Goal: Task Accomplishment & Management: Manage account settings

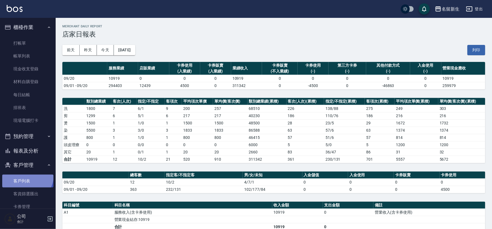
click at [26, 175] on link "客戶列表" at bounding box center [27, 180] width 51 height 13
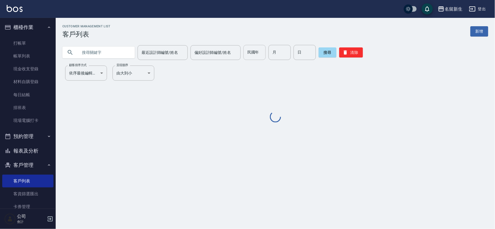
click at [258, 50] on input "民國年" at bounding box center [254, 52] width 22 height 15
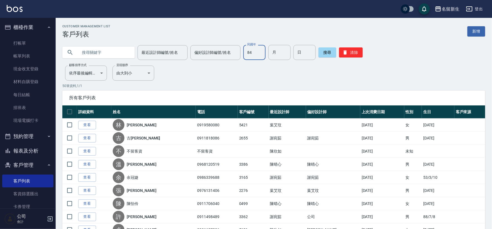
type input "84"
type input "07"
type input "05"
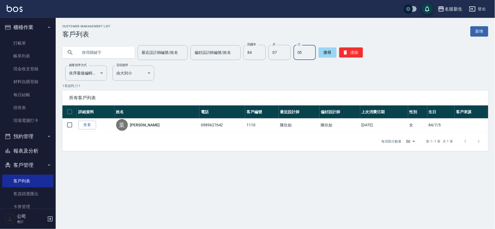
click at [347, 56] on button "清除" at bounding box center [351, 52] width 24 height 10
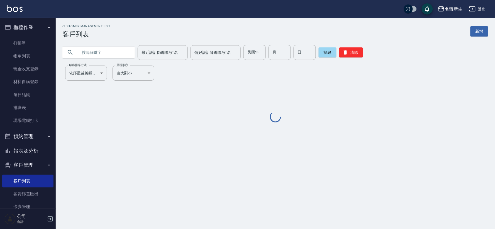
click at [102, 55] on input "text" at bounding box center [104, 52] width 52 height 15
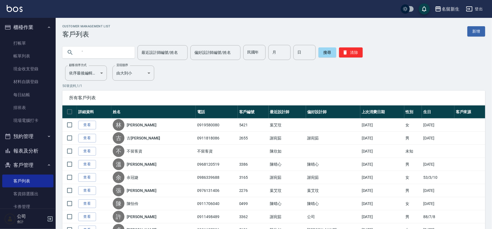
type input "'"
type input "5"
type input "[PERSON_NAME]"
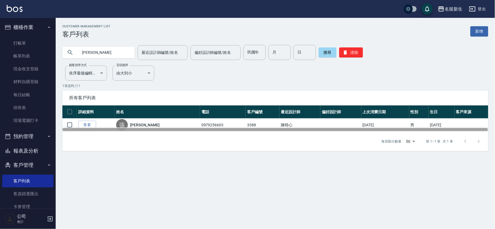
click at [82, 128] on div at bounding box center [275, 129] width 426 height 4
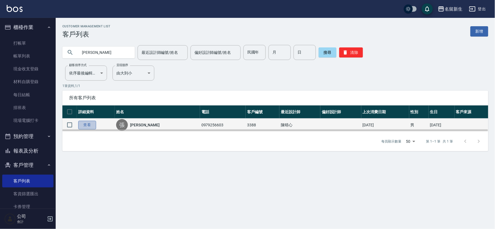
click at [84, 126] on link "查看" at bounding box center [87, 125] width 18 height 9
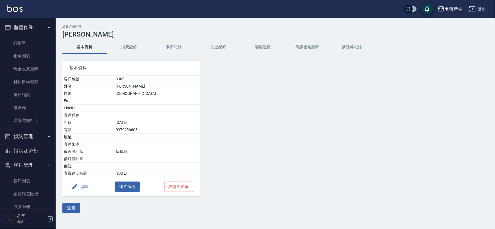
click at [76, 180] on div "編輯 建立預約 設為黑名單" at bounding box center [131, 186] width 138 height 19
click at [77, 188] on icon "button" at bounding box center [74, 186] width 7 height 7
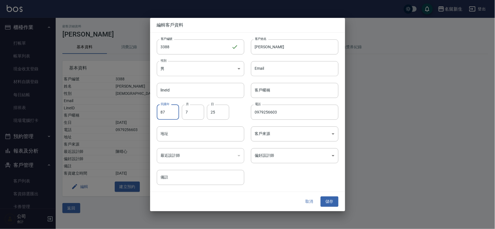
click at [160, 112] on input "87" at bounding box center [168, 111] width 22 height 15
type input "84"
click at [195, 119] on input "7" at bounding box center [193, 111] width 22 height 15
type input "07"
click at [333, 201] on button "儲存" at bounding box center [329, 201] width 18 height 10
